Goal: Information Seeking & Learning: Understand process/instructions

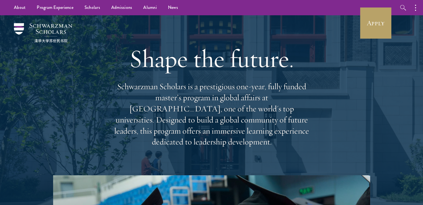
click at [99, 61] on div "Shape the future. Schwarzman Scholars is a prestigious one-year, fully funded m…" at bounding box center [211, 95] width 367 height 160
click at [96, 49] on div "Shape the future. Schwarzman Scholars is a prestigious one-year, fully funded m…" at bounding box center [211, 95] width 367 height 160
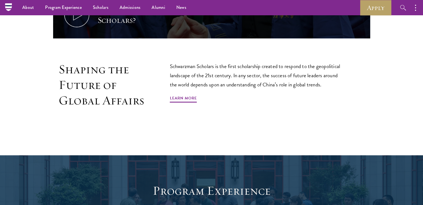
scroll to position [311, 0]
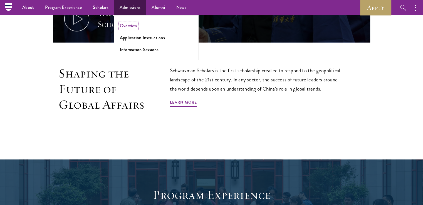
click at [133, 28] on link "Overview" at bounding box center [128, 26] width 17 height 6
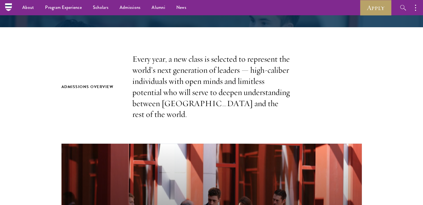
scroll to position [145, 0]
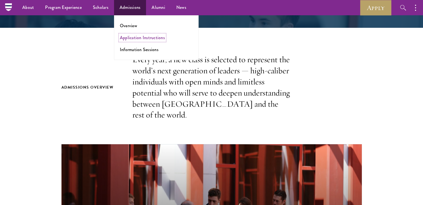
click at [140, 36] on link "Application Instructions" at bounding box center [142, 37] width 45 height 6
